Goal: Find specific page/section: Find specific page/section

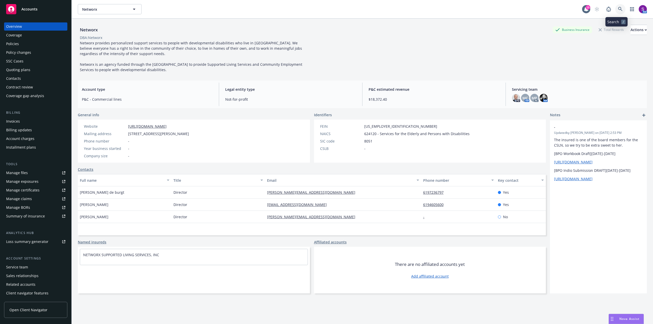
click at [618, 8] on icon at bounding box center [620, 9] width 5 height 5
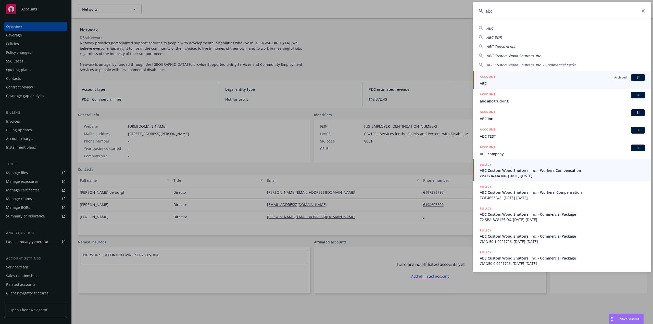
type input "abc"
click at [521, 172] on span "ABC Custom Wood Shutters, Inc. - Workers Compensation" at bounding box center [562, 170] width 165 height 5
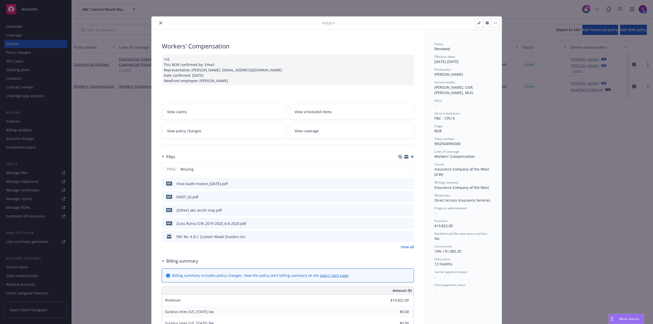
click at [159, 23] on icon "close" at bounding box center [160, 22] width 3 height 3
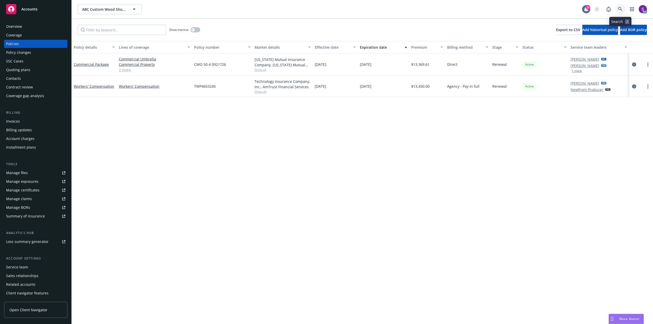
click at [618, 8] on icon at bounding box center [620, 9] width 5 height 5
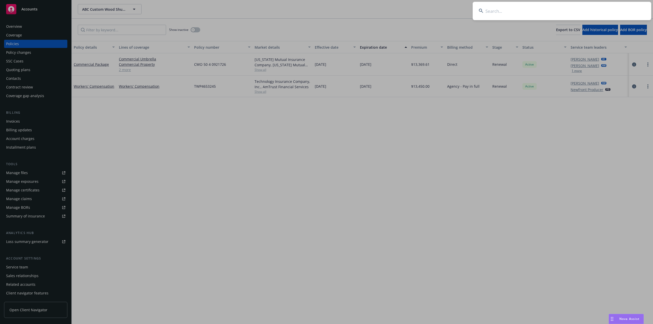
click at [535, 12] on input at bounding box center [562, 11] width 179 height 18
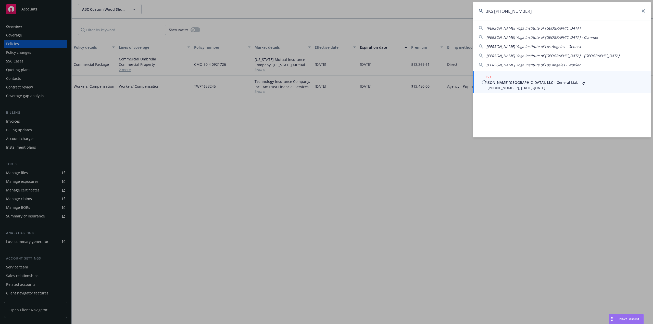
type input "BKS (25) 58 18 63 77"
click at [518, 84] on span "[PERSON_NAME][GEOGRAPHIC_DATA], LLC - General Liability" at bounding box center [562, 82] width 165 height 5
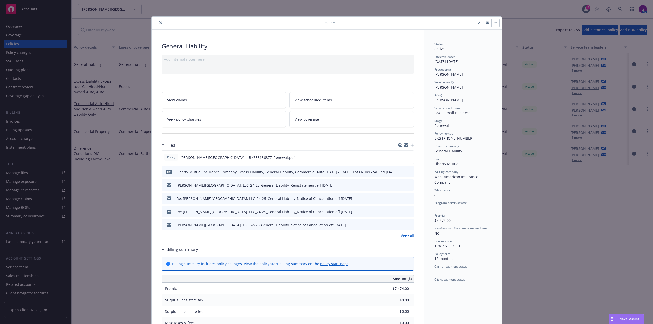
click at [159, 23] on icon "close" at bounding box center [160, 22] width 3 height 3
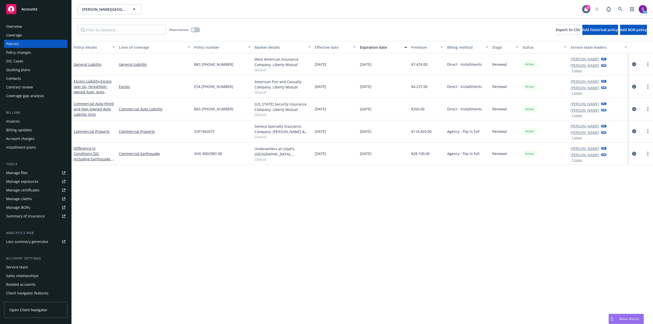
click at [24, 53] on div "Policy changes" at bounding box center [18, 52] width 25 height 8
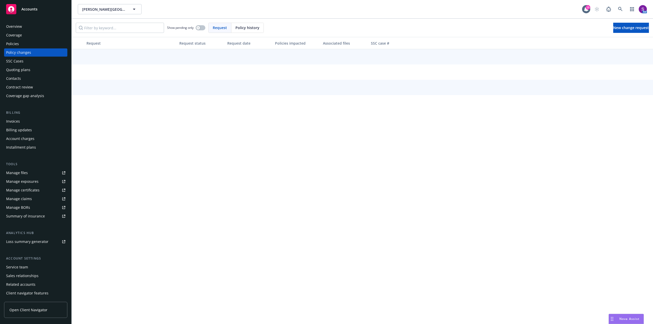
click at [28, 71] on div "Quoting plans" at bounding box center [18, 70] width 24 height 8
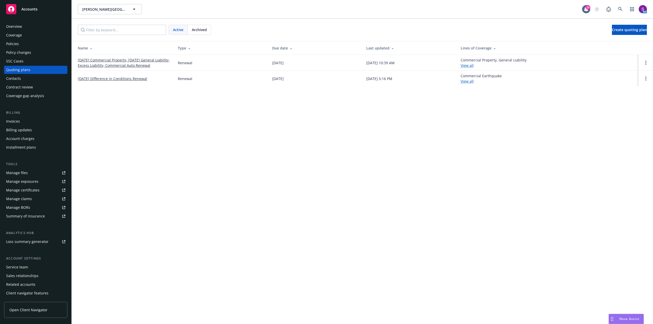
click at [106, 62] on link "[DATE] Commercial Property, [DATE] General Liability, Excess Liability, Commerc…" at bounding box center [124, 62] width 92 height 11
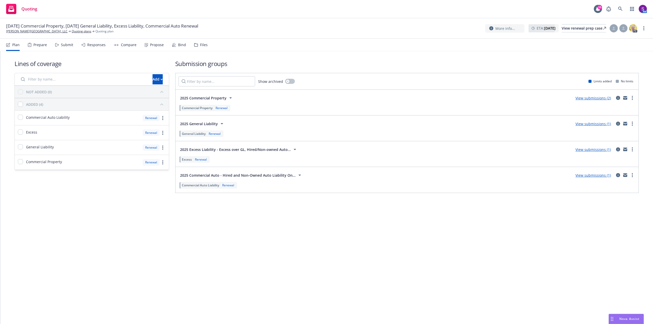
click at [154, 47] on div "Propose" at bounding box center [157, 45] width 14 height 4
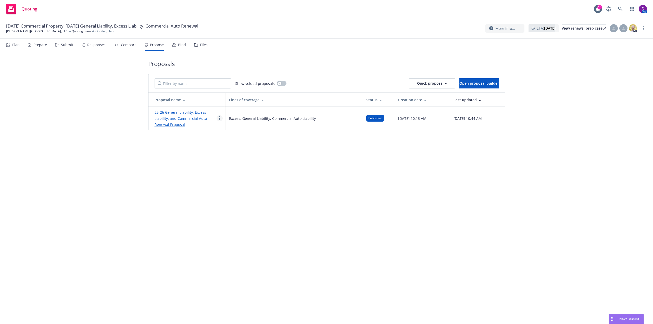
click at [218, 119] on link "more" at bounding box center [220, 118] width 6 height 6
click at [241, 173] on span "See client view" at bounding box center [236, 171] width 38 height 5
click at [618, 8] on icon at bounding box center [620, 9] width 5 height 5
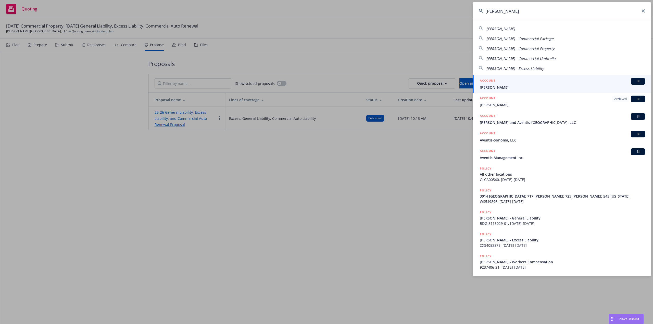
type input "[PERSON_NAME]"
click at [509, 86] on span "[PERSON_NAME]" at bounding box center [562, 87] width 165 height 5
